Goal: Task Accomplishment & Management: Manage account settings

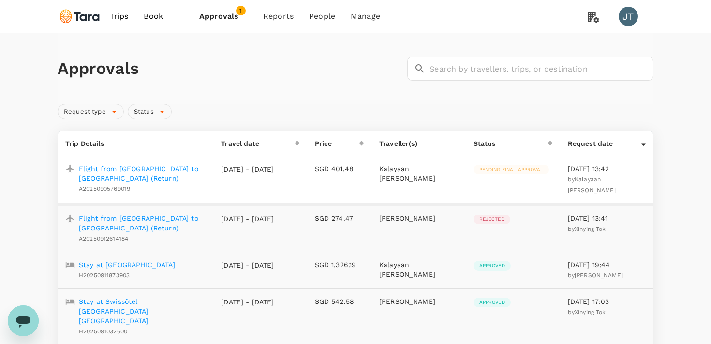
click at [174, 260] on p "Stay at Skyview Hotel Bangkok" at bounding box center [127, 265] width 96 height 10
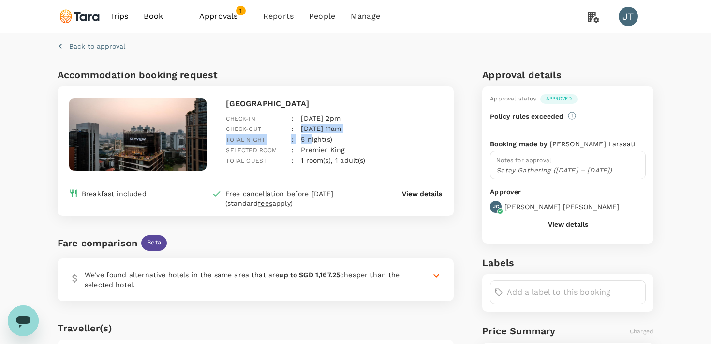
drag, startPoint x: 310, startPoint y: 118, endPoint x: 310, endPoint y: 135, distance: 17.4
click at [310, 135] on div "Skyview Hotel Bangkok Check-in : 29 Sep 2025, 2pm Check-out : 04 Oct 2025, 11am…" at bounding box center [332, 133] width 220 height 79
drag, startPoint x: 317, startPoint y: 114, endPoint x: 316, endPoint y: 135, distance: 21.8
click at [316, 135] on div "Skyview Hotel Bangkok Check-in : 29 Sep 2025, 2pm Check-out : 04 Oct 2025, 11am…" at bounding box center [332, 133] width 220 height 79
click at [65, 44] on button "Back to approval" at bounding box center [92, 47] width 68 height 10
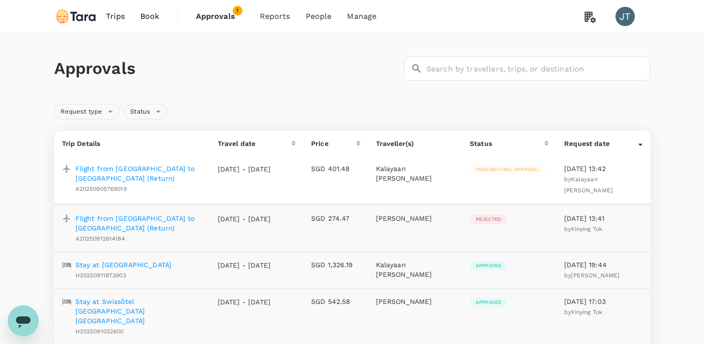
click at [172, 260] on p "Stay at [GEOGRAPHIC_DATA]" at bounding box center [123, 265] width 96 height 10
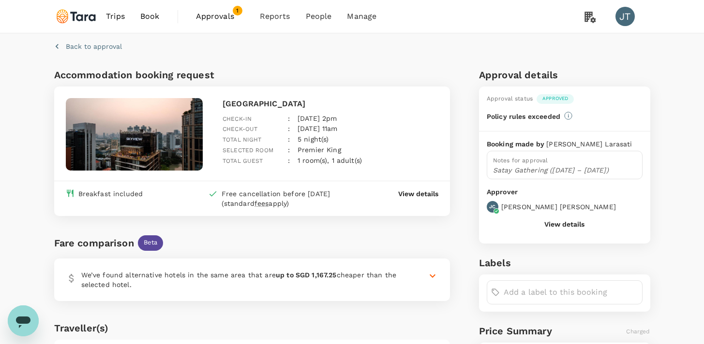
click at [411, 195] on p "View details" at bounding box center [418, 194] width 40 height 10
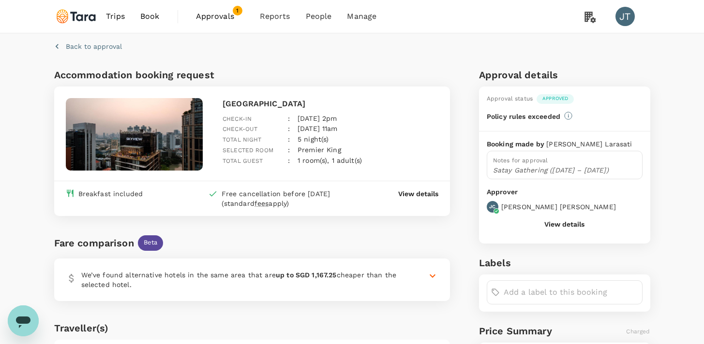
click at [150, 23] on link "Book" at bounding box center [150, 16] width 35 height 33
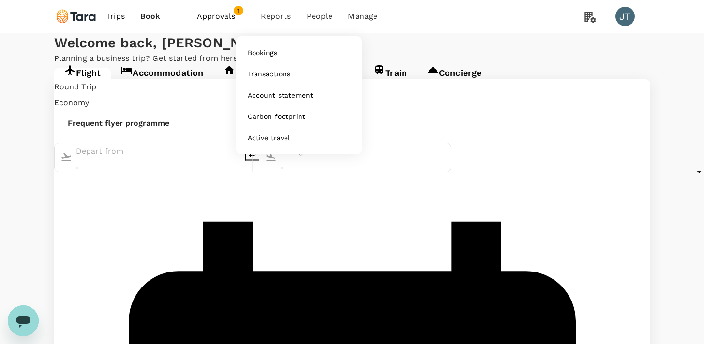
type input "Soekarno-Hatta Intl (CGK)"
type input "Ngurah Rai Intl (DPS)"
click at [273, 16] on span "Reports" at bounding box center [276, 17] width 30 height 12
type input "Soekarno-Hatta Intl (CGK)"
type input "Ngurah Rai Intl (DPS)"
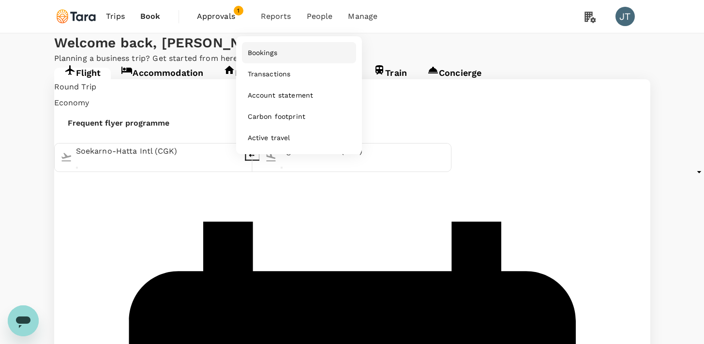
click at [275, 50] on span "Bookings" at bounding box center [263, 53] width 30 height 10
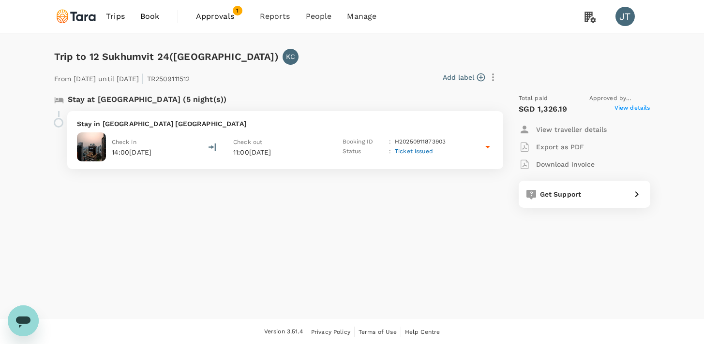
click at [487, 150] on icon at bounding box center [488, 147] width 12 height 12
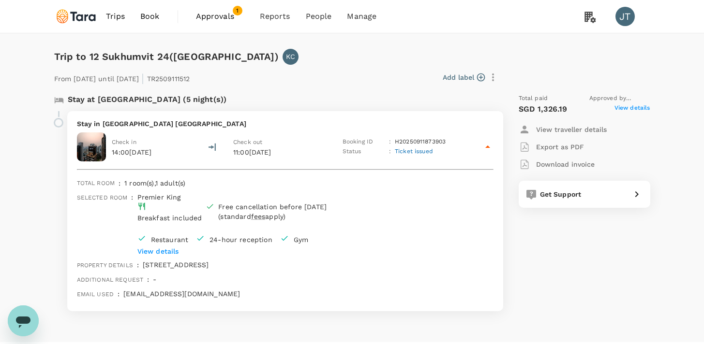
scroll to position [27, 0]
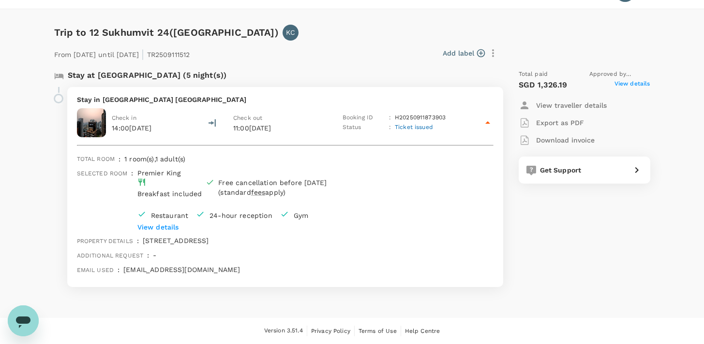
click at [622, 79] on span "View details" at bounding box center [632, 85] width 36 height 12
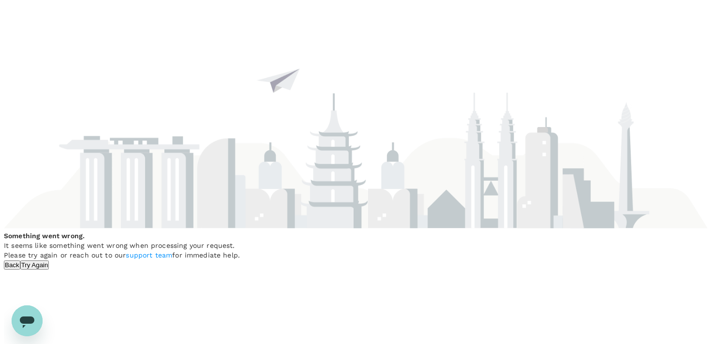
scroll to position [0, 0]
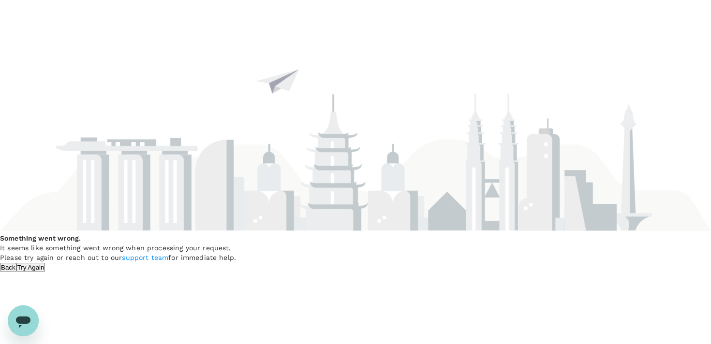
click at [16, 263] on button "Back" at bounding box center [8, 267] width 16 height 9
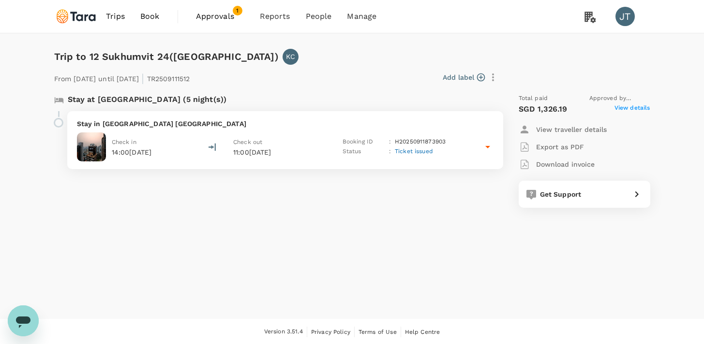
click at [488, 151] on icon at bounding box center [488, 147] width 12 height 12
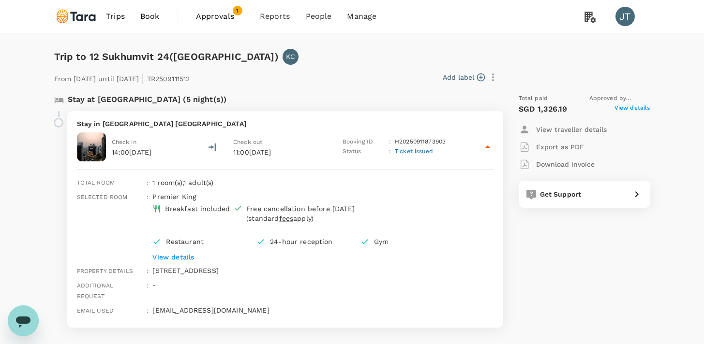
click at [242, 17] on span "Approvals" at bounding box center [220, 17] width 48 height 12
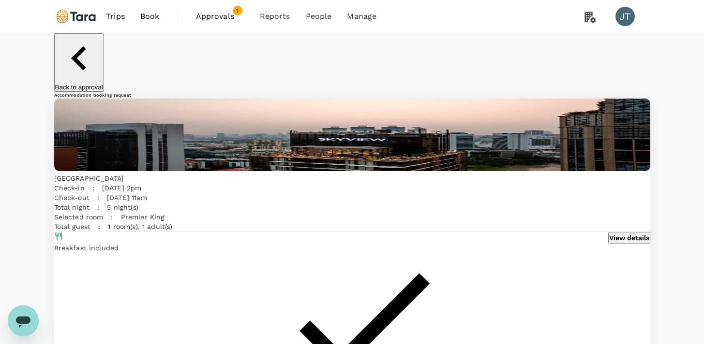
scroll to position [112, 0]
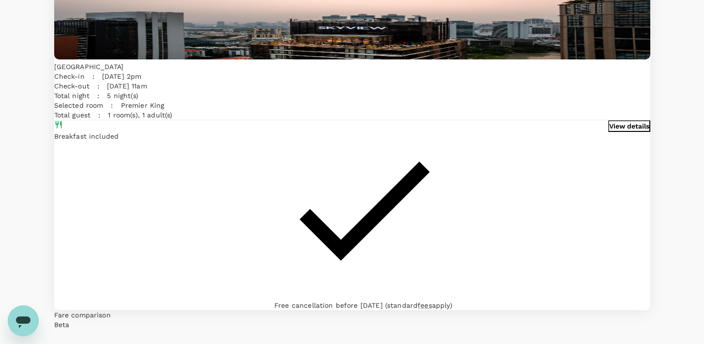
click at [609, 121] on p "View details" at bounding box center [629, 126] width 40 height 10
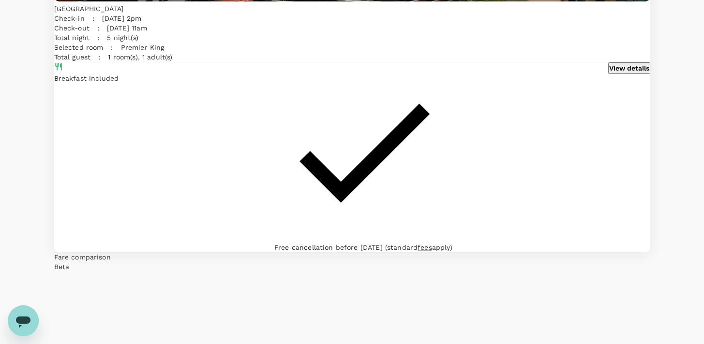
scroll to position [0, 0]
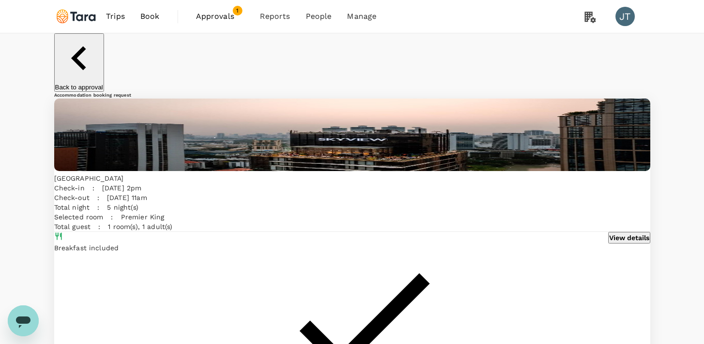
click at [115, 20] on span "Trips" at bounding box center [115, 17] width 19 height 12
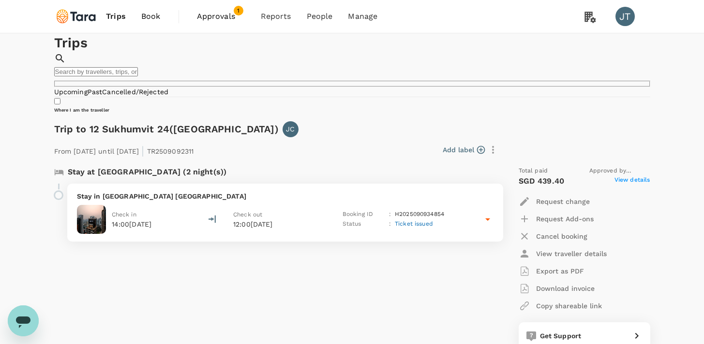
click at [156, 17] on span "Book" at bounding box center [150, 17] width 19 height 12
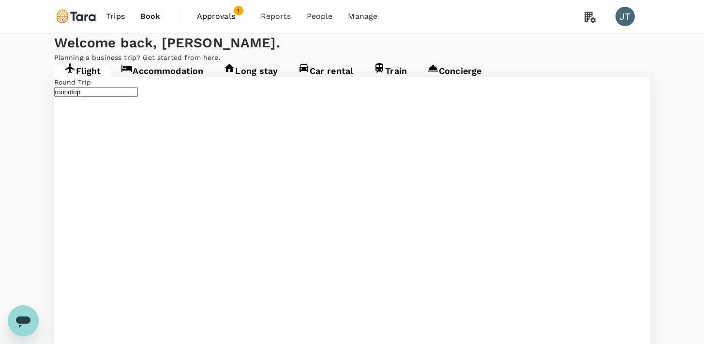
type input "Soekarno-Hatta Intl (CGK)"
type input "Ngurah Rai Intl (DPS)"
type input "Soekarno-Hatta Intl (CGK)"
type input "Ngurah Rai Intl (DPS)"
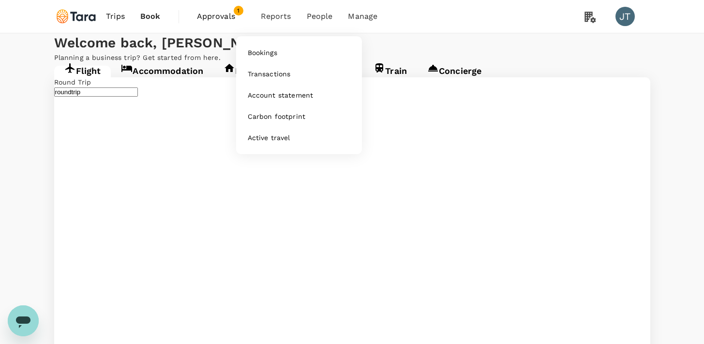
click at [268, 12] on span "Reports" at bounding box center [276, 17] width 30 height 12
click at [267, 61] on link "Bookings" at bounding box center [299, 52] width 114 height 21
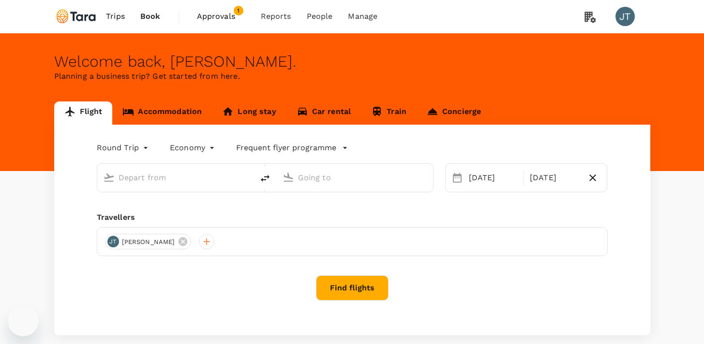
type input "Soekarno-Hatta Intl (CGK)"
type input "Ngurah Rai Intl (DPS)"
click at [118, 21] on span "Trips" at bounding box center [115, 17] width 19 height 12
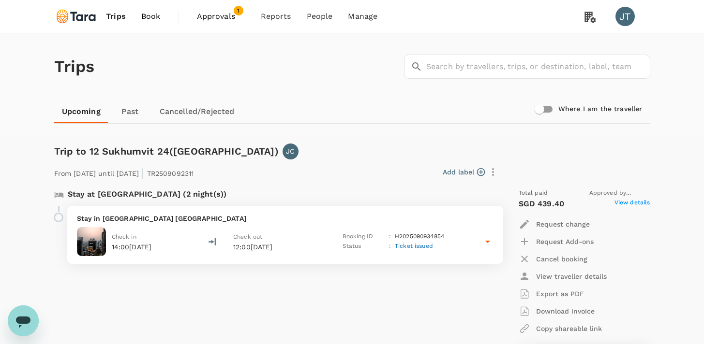
scroll to position [6, 0]
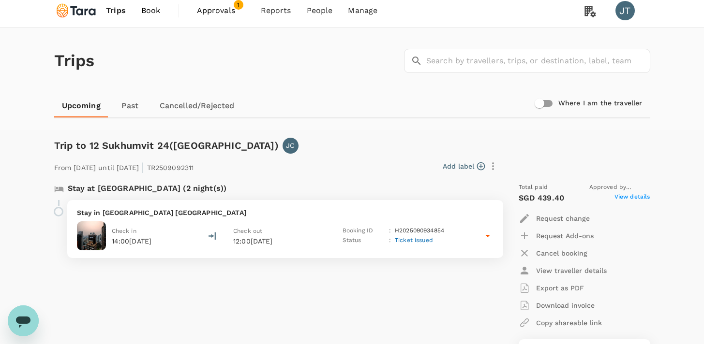
click at [399, 233] on p "H2025090934854" at bounding box center [419, 231] width 49 height 10
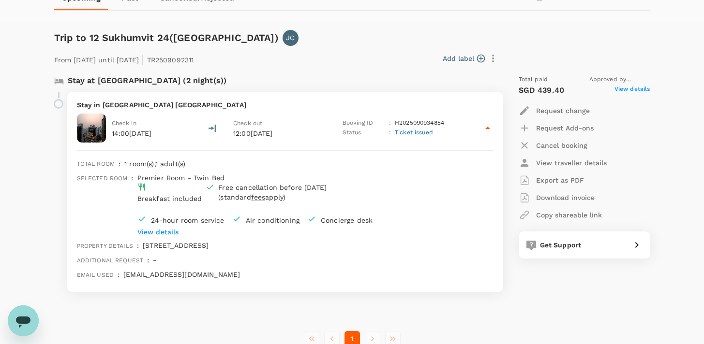
scroll to position [177, 0]
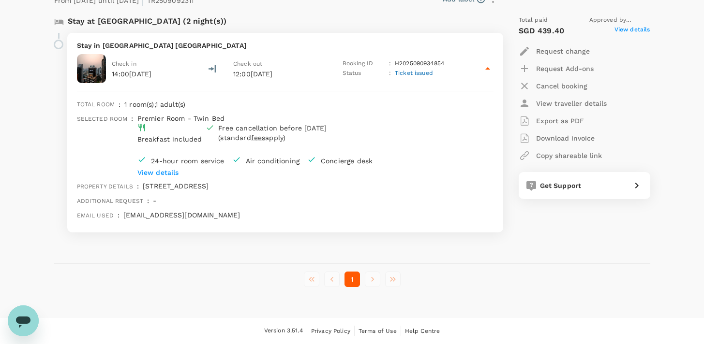
click at [570, 86] on p "Cancel booking" at bounding box center [561, 86] width 51 height 10
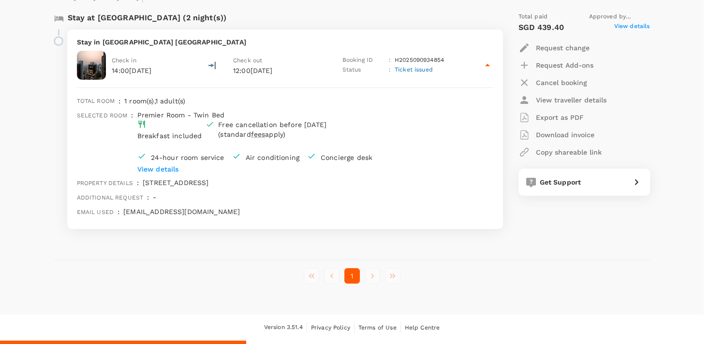
type textarea "I"
type textarea "Please help to cancel this booking."
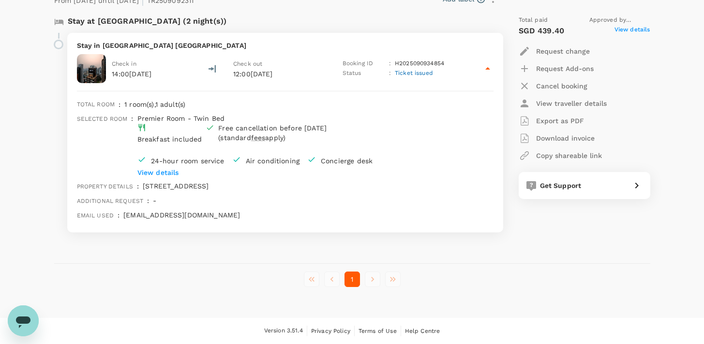
scroll to position [0, 0]
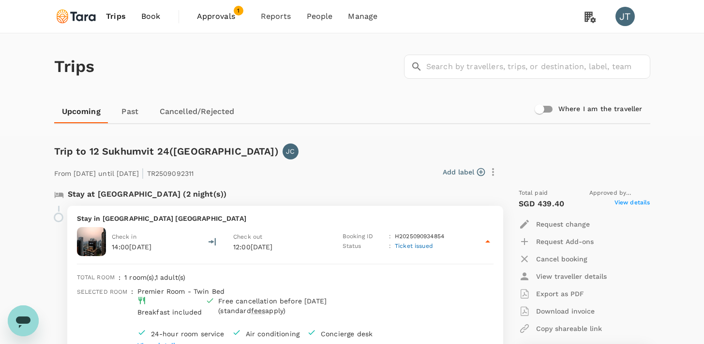
click at [221, 18] on span "Approvals" at bounding box center [221, 17] width 48 height 12
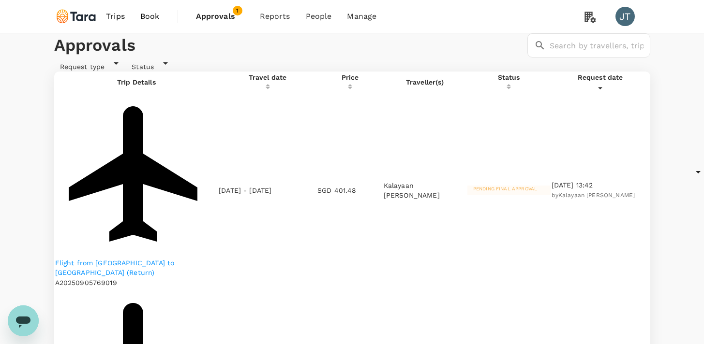
scroll to position [54, 0]
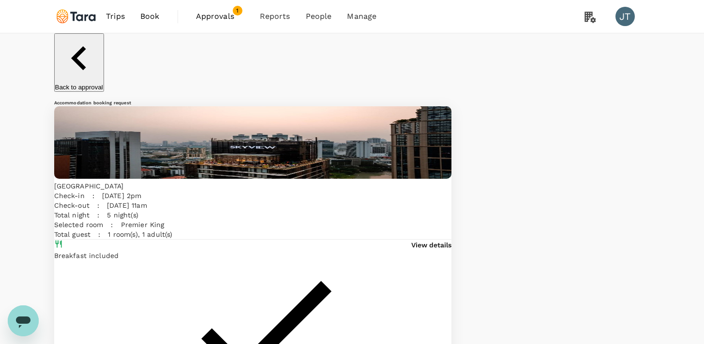
scroll to position [70, 0]
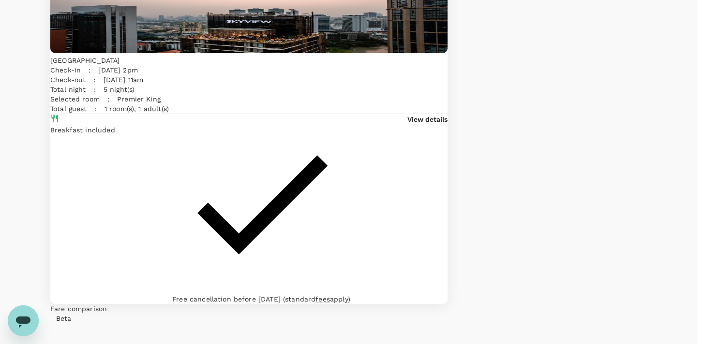
scroll to position [170, 0]
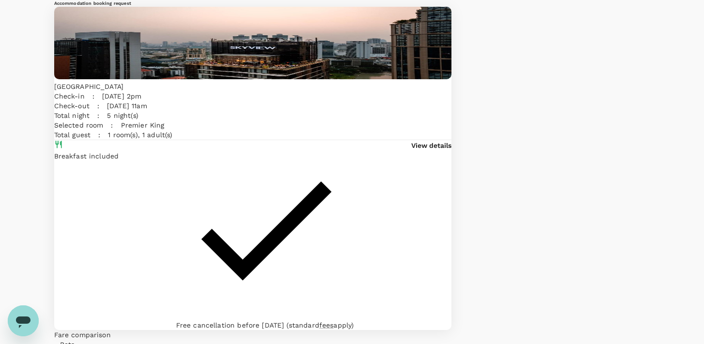
scroll to position [0, 0]
